Goal: Find specific page/section: Find specific page/section

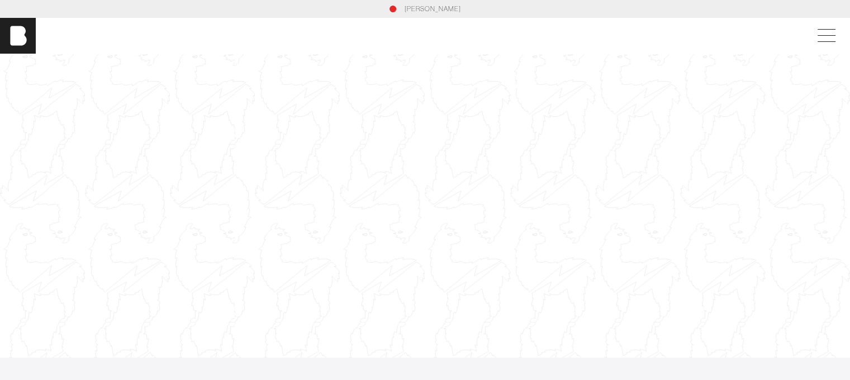
click at [421, 10] on link "[PERSON_NAME]" at bounding box center [433, 9] width 56 height 10
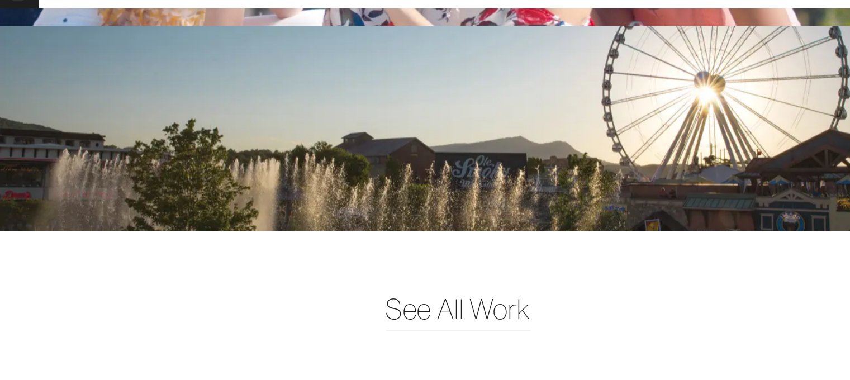
scroll to position [2466, 0]
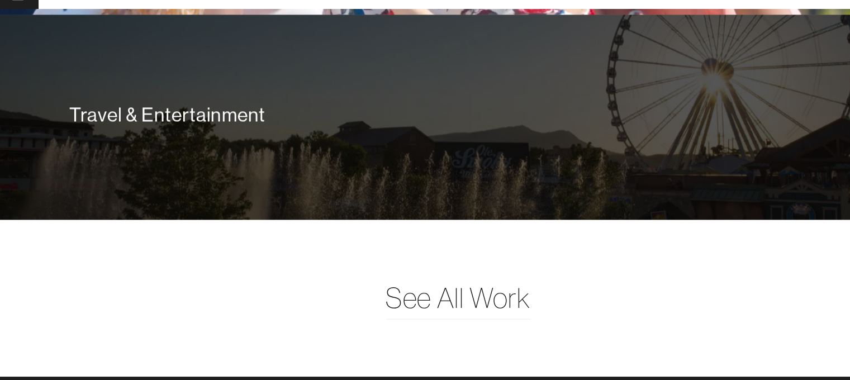
click at [348, 216] on div "Travel & Entertainment" at bounding box center [425, 136] width 850 height 190
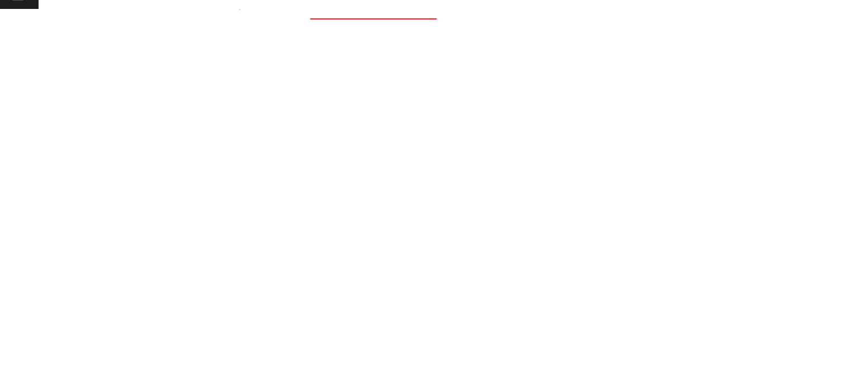
scroll to position [115, 0]
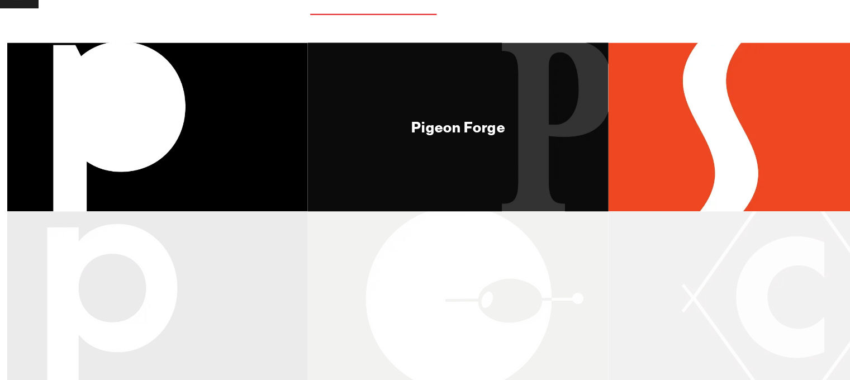
click at [475, 153] on div "Pigeon Forge" at bounding box center [425, 146] width 279 height 157
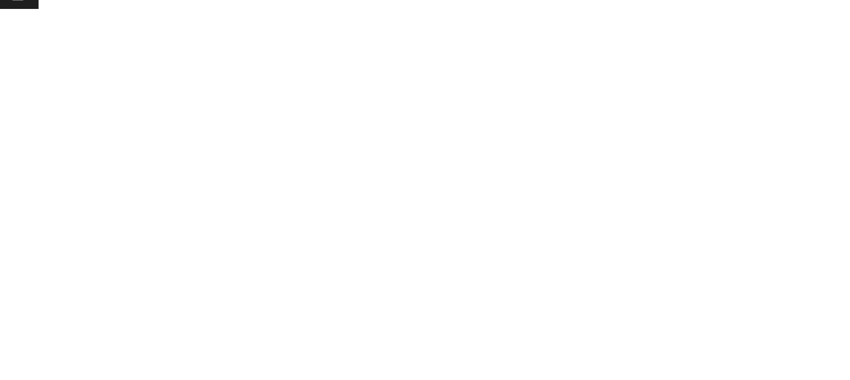
scroll to position [2513, 0]
